Goal: Task Accomplishment & Management: Manage account settings

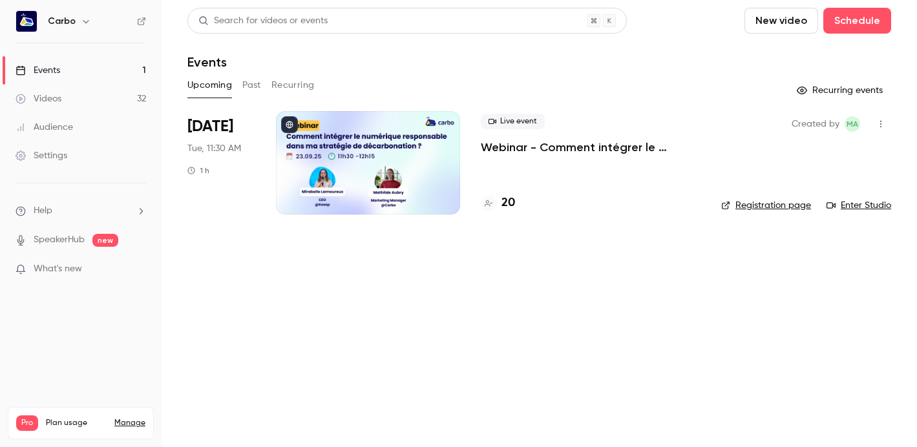
click at [330, 158] on div at bounding box center [368, 162] width 184 height 103
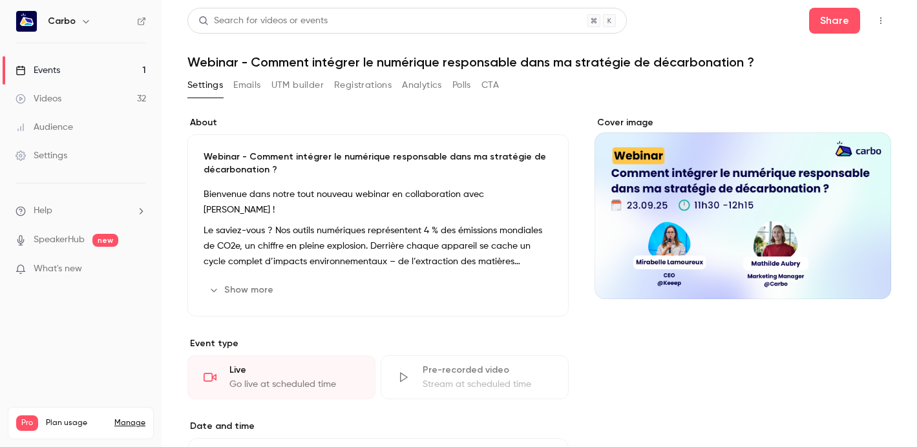
click at [347, 87] on button "Registrations" at bounding box center [363, 85] width 58 height 21
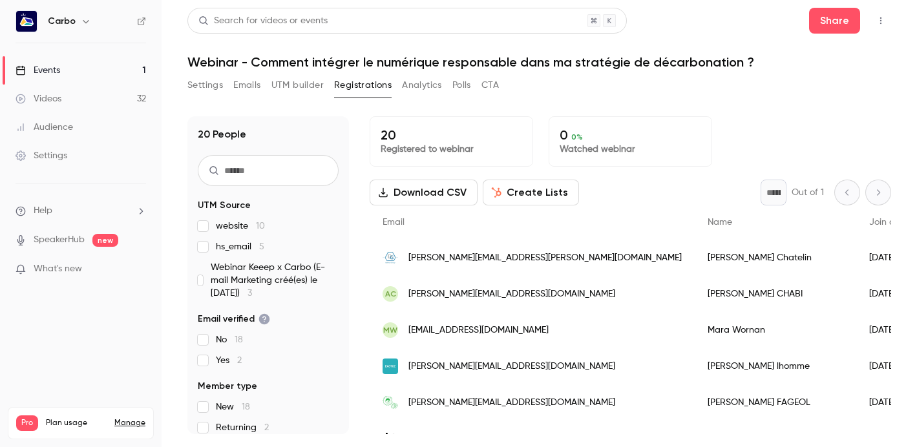
click at [285, 272] on span "Webinar Keeep x Carbo (E-mail Marketing créé(es) le 2025-09-15) 3" at bounding box center [275, 280] width 128 height 39
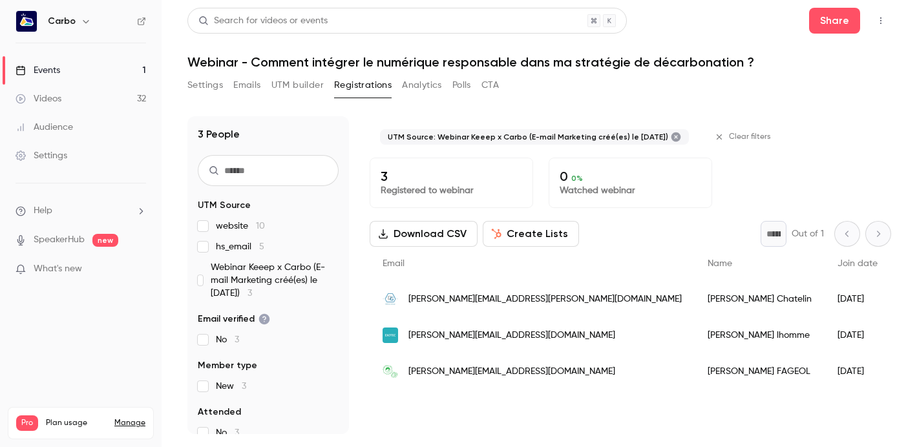
click at [285, 272] on span "Webinar Keeep x Carbo (E-mail Marketing créé(es) le 2025-09-15) 3" at bounding box center [275, 280] width 128 height 39
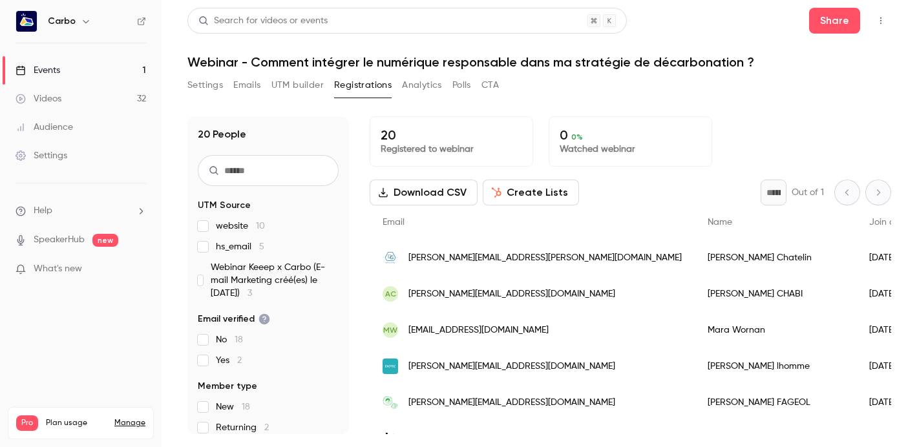
click at [253, 248] on span "hs_email 5" at bounding box center [240, 247] width 48 height 13
click at [297, 266] on span "Webinar Keeep x Carbo (E-mail Marketing créé(es) le 2025-09-15) 3" at bounding box center [275, 280] width 128 height 39
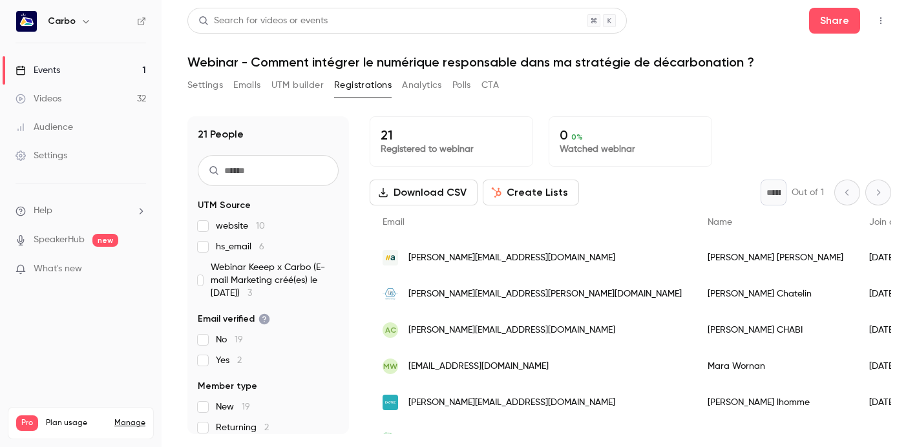
click at [209, 88] on button "Settings" at bounding box center [205, 85] width 36 height 21
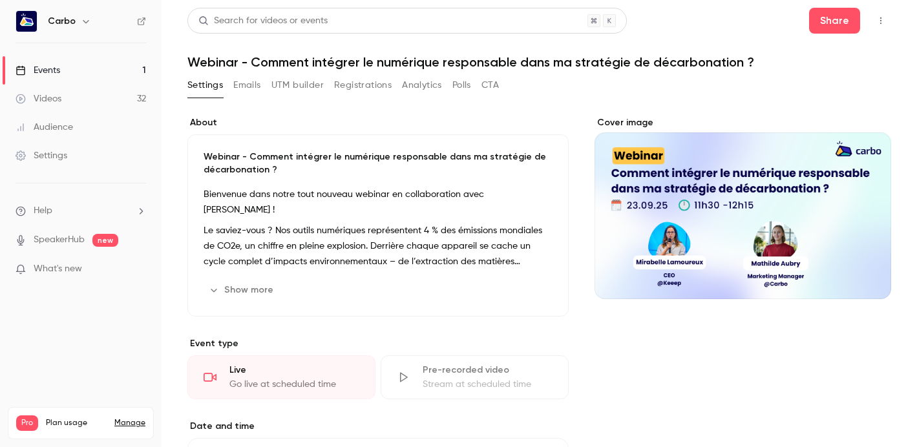
click at [377, 83] on button "Registrations" at bounding box center [363, 85] width 58 height 21
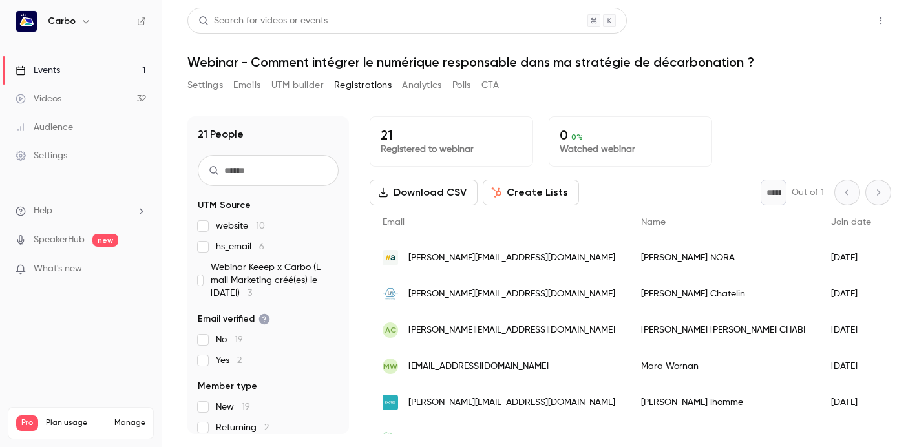
click at [851, 18] on button "Share" at bounding box center [834, 21] width 51 height 26
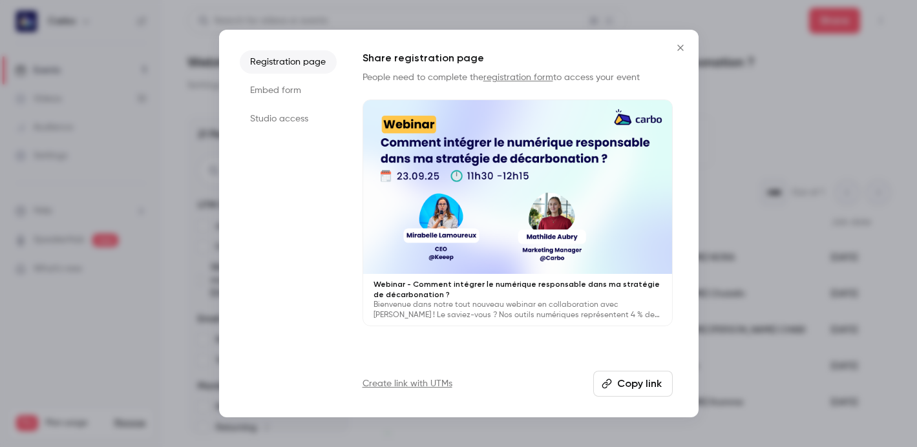
click at [844, 47] on div at bounding box center [458, 223] width 917 height 447
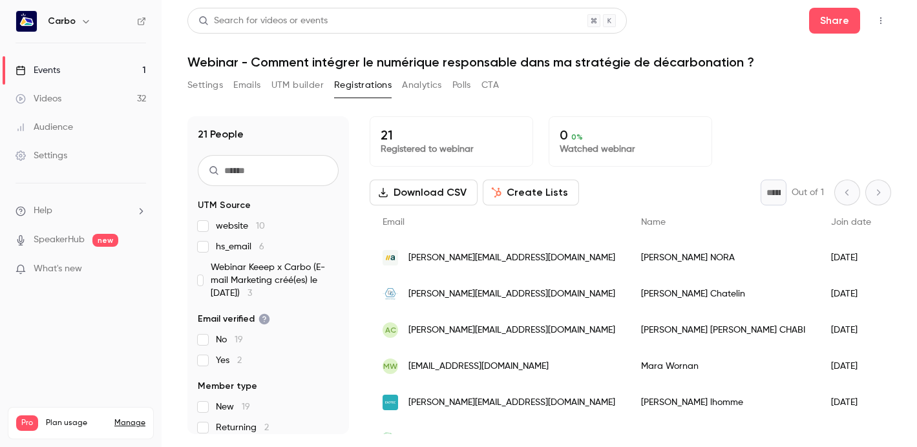
click at [879, 27] on button "button" at bounding box center [881, 20] width 21 height 21
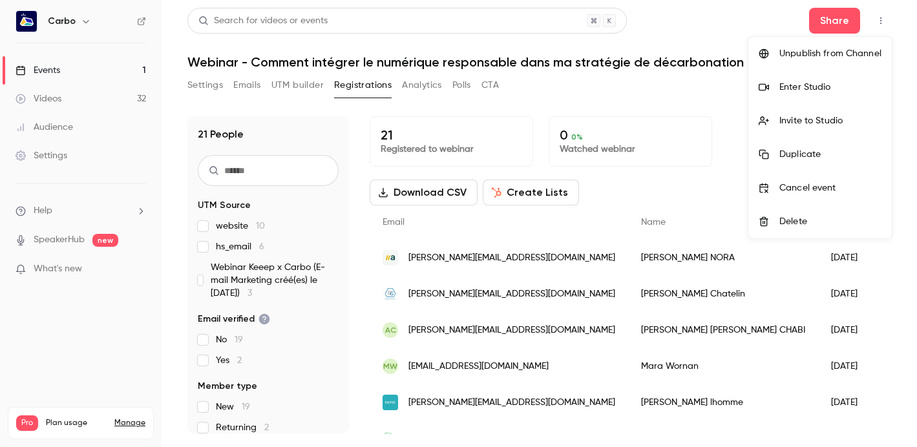
click at [679, 25] on div at bounding box center [458, 223] width 917 height 447
